Goal: Communication & Community: Answer question/provide support

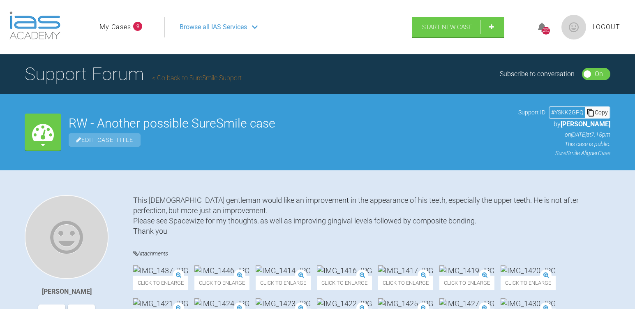
scroll to position [8493, 0]
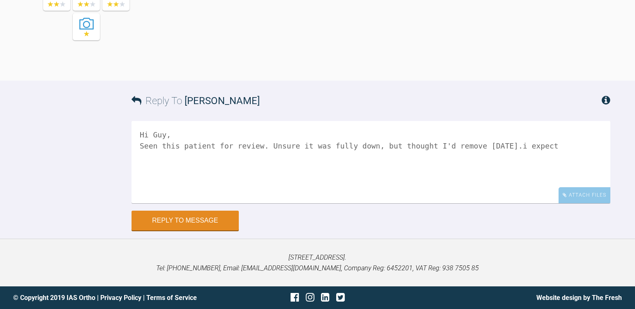
click at [409, 156] on textarea "Hi Guy, Seen this patient for review. Unsure it was fully down, but thought I'd…" at bounding box center [371, 162] width 479 height 82
click at [342, 197] on textarea "Hi Guy, Seen this patient for review. Unsure it was fully down, but thought I'd…" at bounding box center [371, 162] width 479 height 82
click at [517, 197] on textarea "Hi Guy, Seen this patient for review. Unsure it was fully brought down, but tho…" at bounding box center [371, 162] width 479 height 82
click at [565, 198] on textarea "Hi Guy, Seen this patient for review. Unsure it was fully brought down, but tho…" at bounding box center [371, 162] width 479 height 82
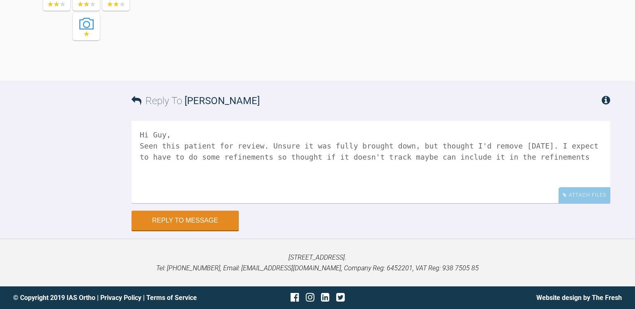
click at [344, 203] on textarea "Hi Guy, Seen this patient for review. Unsure it was fully brought down, but tho…" at bounding box center [371, 162] width 479 height 82
click at [552, 203] on textarea "Hi Guy, Seen this patient for review. Unsure it was fully brought down, but tho…" at bounding box center [371, 162] width 479 height 82
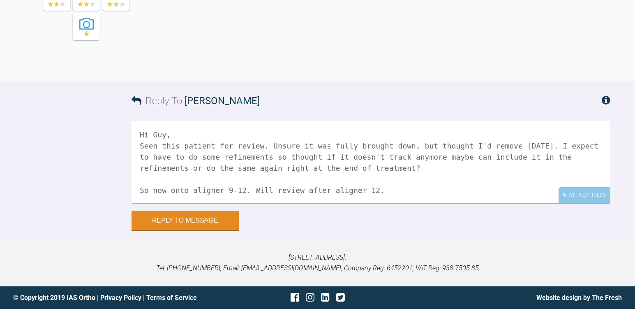
scroll to position [2, 0]
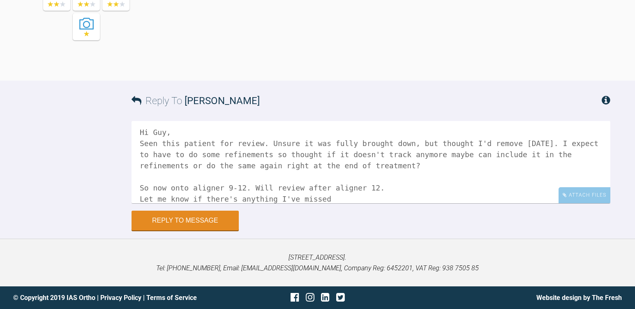
click at [303, 194] on textarea "Hi Guy, Seen this patient for review. Unsure it was fully brought down, but tho…" at bounding box center [371, 162] width 479 height 82
click at [292, 195] on textarea "Hi Guy, Seen this patient for review. Unsure it was fully brought down, but tho…" at bounding box center [371, 162] width 479 height 82
click at [546, 193] on textarea "Hi Guy, Seen this patient for review. Unsure if the UL3 was fully brought down,…" at bounding box center [371, 162] width 479 height 82
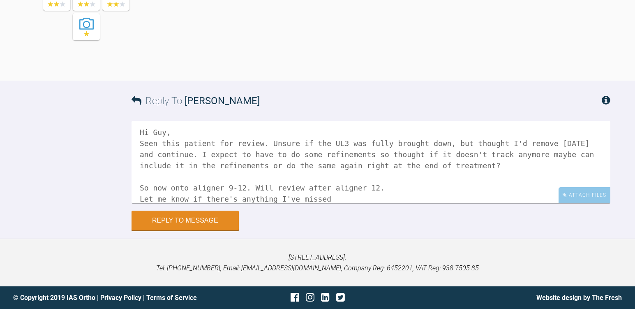
drag, startPoint x: 206, startPoint y: 206, endPoint x: 252, endPoint y: 212, distance: 46.9
click at [252, 203] on textarea "Hi Guy, Seen this patient for review. Unsure if the UL3 was fully brought down,…" at bounding box center [371, 162] width 479 height 82
drag, startPoint x: 287, startPoint y: 206, endPoint x: 300, endPoint y: 221, distance: 19.3
click at [300, 203] on textarea "Hi Guy, Seen this patient for review. Unsure if the UL3 was fully brought down,…" at bounding box center [371, 162] width 479 height 82
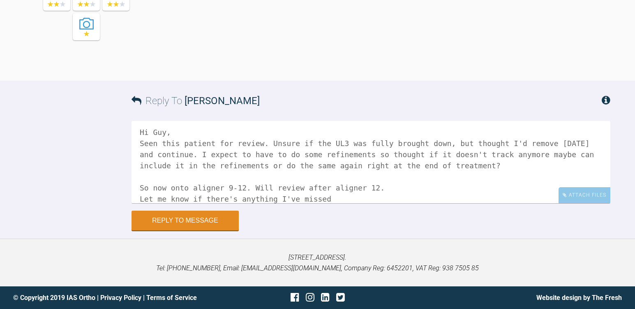
click at [300, 203] on textarea "Hi Guy, Seen this patient for review. Unsure if the UL3 was fully brought down,…" at bounding box center [371, 162] width 479 height 82
drag, startPoint x: 425, startPoint y: 208, endPoint x: 433, endPoint y: 217, distance: 11.3
click at [433, 203] on textarea "Hi Guy, Seen this patient for review. Unsure if the UL3 was fully brought down,…" at bounding box center [371, 162] width 479 height 82
click at [528, 203] on textarea "Hi Guy, Seen this patient for review. Unsure if the UL3 was fully brought down,…" at bounding box center [371, 162] width 479 height 82
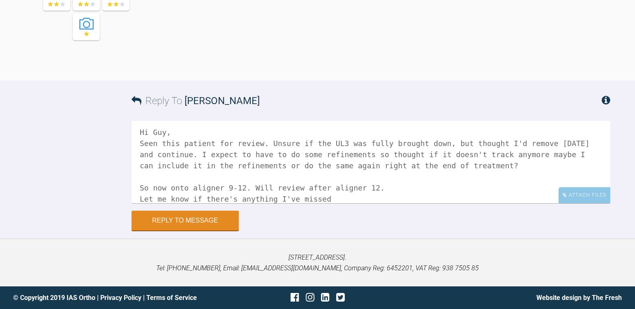
scroll to position [12, 0]
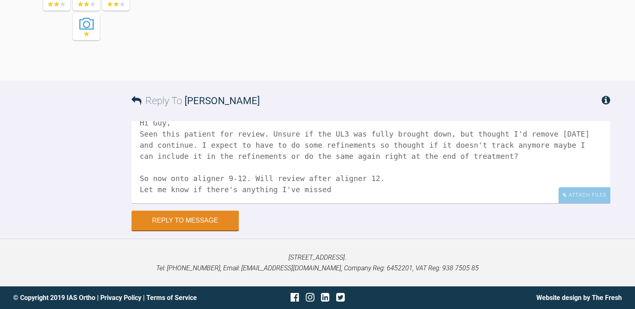
click at [335, 203] on textarea "Hi Guy, Seen this patient for review. Unsure if the UL3 was fully brought down,…" at bounding box center [371, 162] width 479 height 82
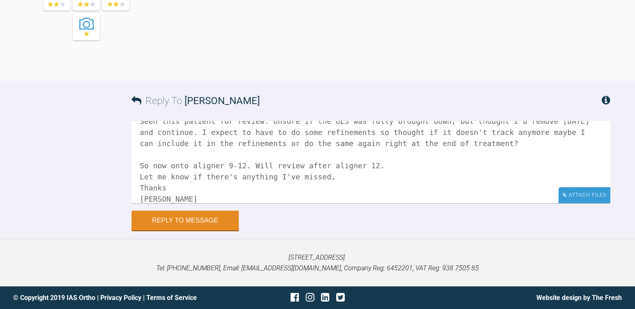
type textarea "Hi Guy, Seen this patient for review. Unsure if the UL3 was fully brought down,…"
click at [587, 203] on div "Attach Files" at bounding box center [585, 195] width 52 height 16
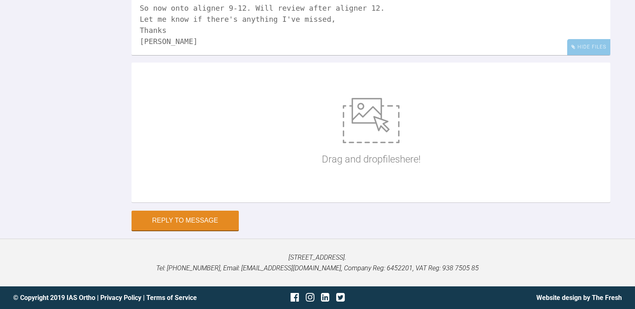
scroll to position [8534, 0]
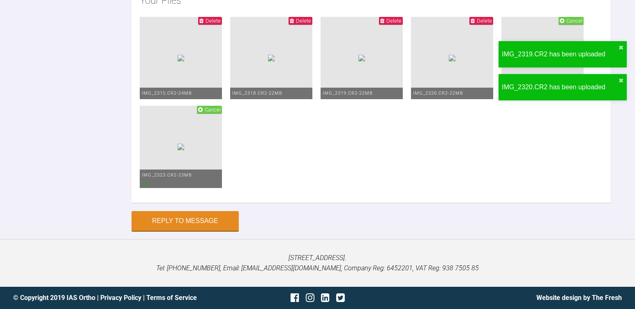
click at [504, 203] on div "Drag and drop files here! Your Files Delete IMG_2315.CR2 - 24MB Delete IMG_2318…" at bounding box center [371, 58] width 479 height 287
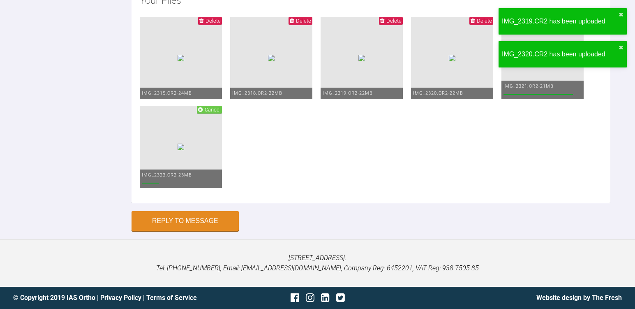
scroll to position [8757, 0]
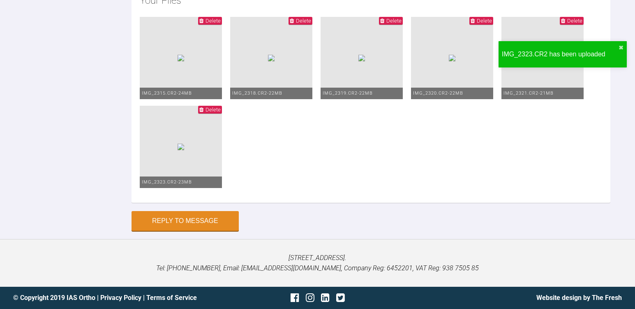
click at [183, 61] on img at bounding box center [181, 58] width 7 height 7
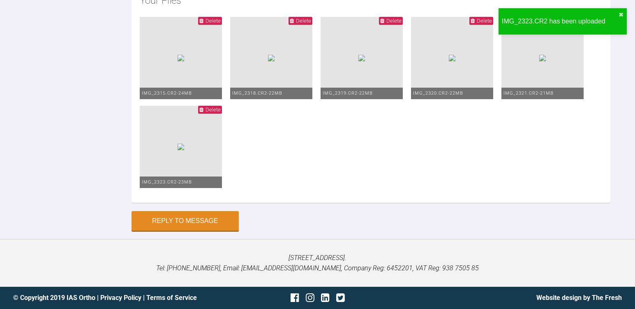
click at [214, 24] on span "Delete" at bounding box center [213, 21] width 15 height 6
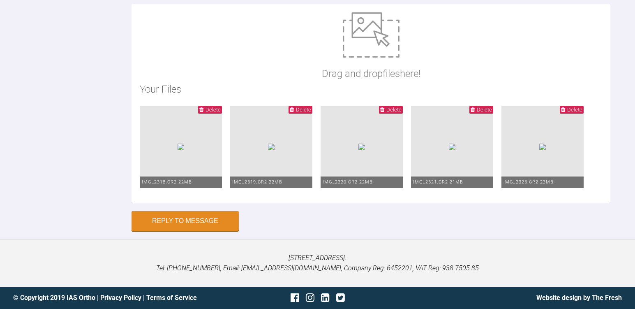
click at [216, 108] on span "Delete" at bounding box center [213, 109] width 15 height 6
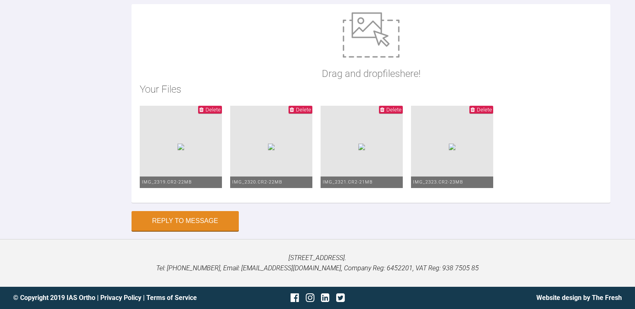
drag, startPoint x: 293, startPoint y: 110, endPoint x: 230, endPoint y: 110, distance: 62.9
click at [293, 110] on icon at bounding box center [292, 109] width 4 height 5
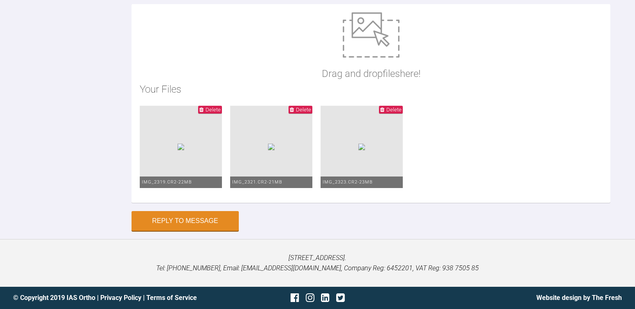
click at [209, 109] on span "Delete" at bounding box center [213, 109] width 15 height 6
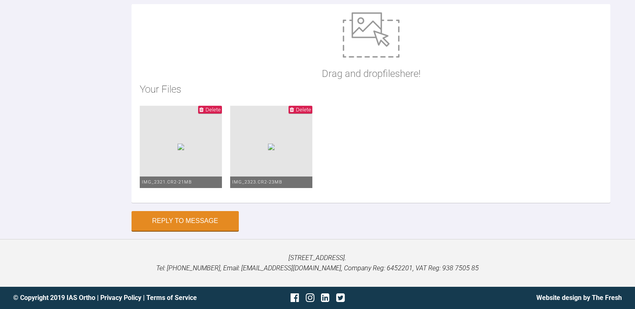
click at [212, 109] on span "Delete" at bounding box center [213, 109] width 15 height 6
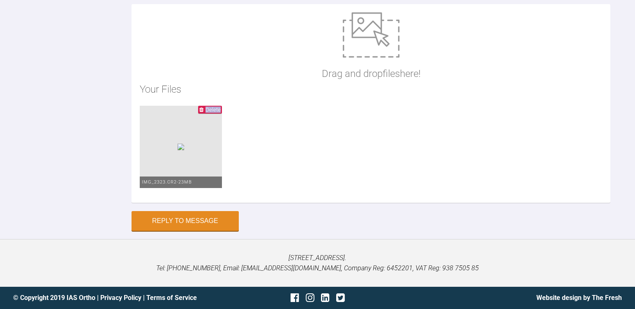
click at [212, 109] on span "Delete" at bounding box center [213, 109] width 15 height 6
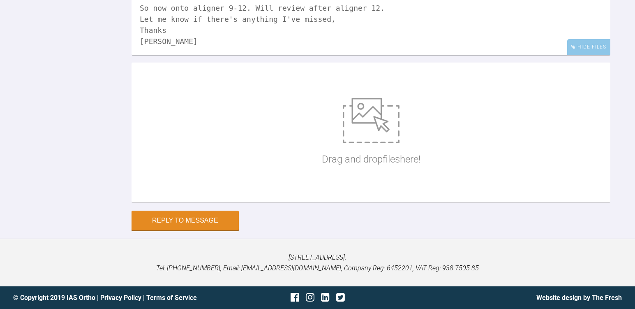
click at [570, 201] on div "Drag and drop files here!" at bounding box center [371, 132] width 479 height 140
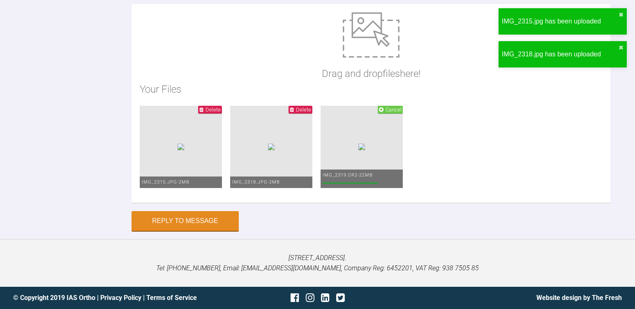
scroll to position [8757, 0]
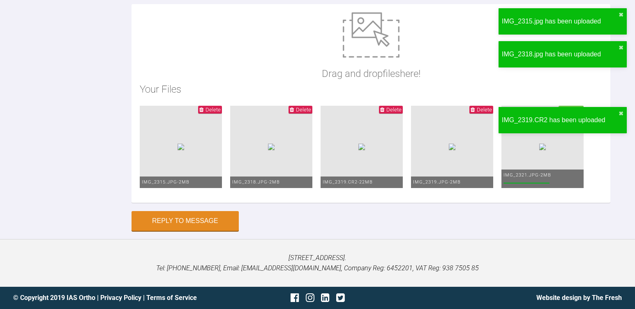
click at [555, 190] on ul "Delete IMG_2315.jpg - 2MB Delete IMG_2318.jpg - 2MB Delete IMG_2319.CR2 - 22MB …" at bounding box center [371, 150] width 462 height 89
click at [402, 106] on span "Delete" at bounding box center [393, 109] width 15 height 6
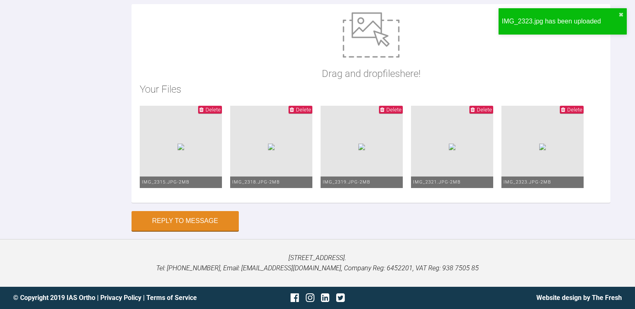
click at [598, 138] on ul "Delete IMG_2315.jpg - 2MB Delete IMG_2318.jpg - 2MB Delete IMG_2319.jpg - 2MB D…" at bounding box center [371, 150] width 462 height 89
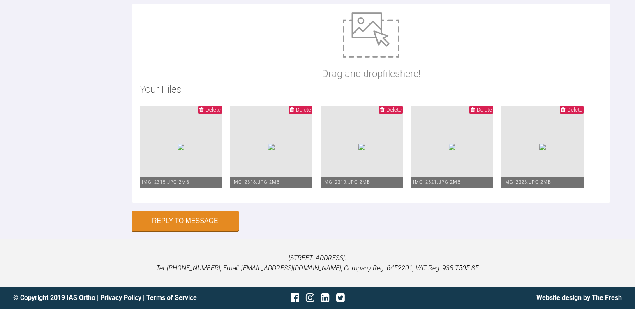
scroll to position [0, 0]
drag, startPoint x: 316, startPoint y: 137, endPoint x: 334, endPoint y: 158, distance: 27.7
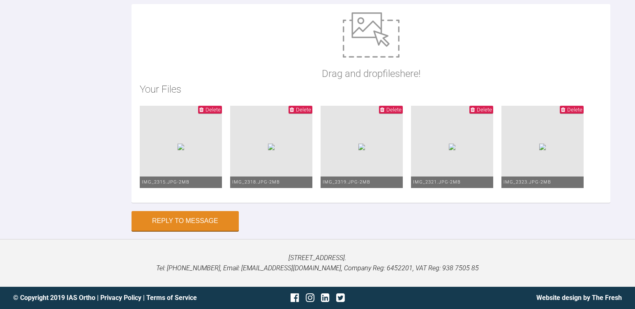
scroll to position [8798, 0]
click at [202, 222] on button "Reply to Message" at bounding box center [185, 222] width 107 height 20
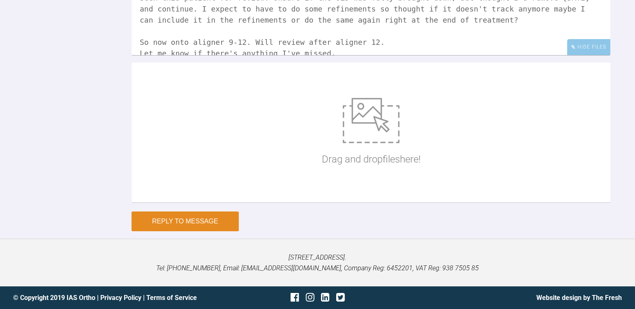
scroll to position [8575, 0]
